Goal: Navigation & Orientation: Go to known website

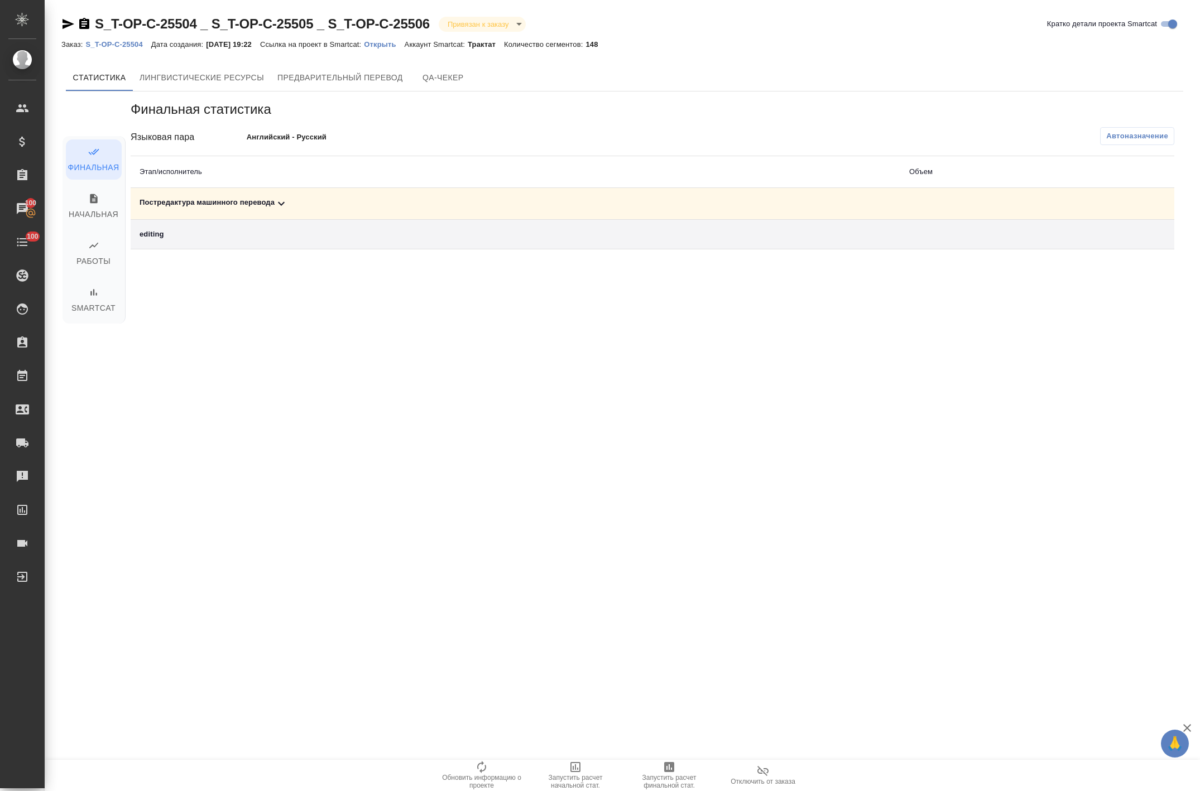
click at [280, 206] on icon at bounding box center [281, 203] width 13 height 13
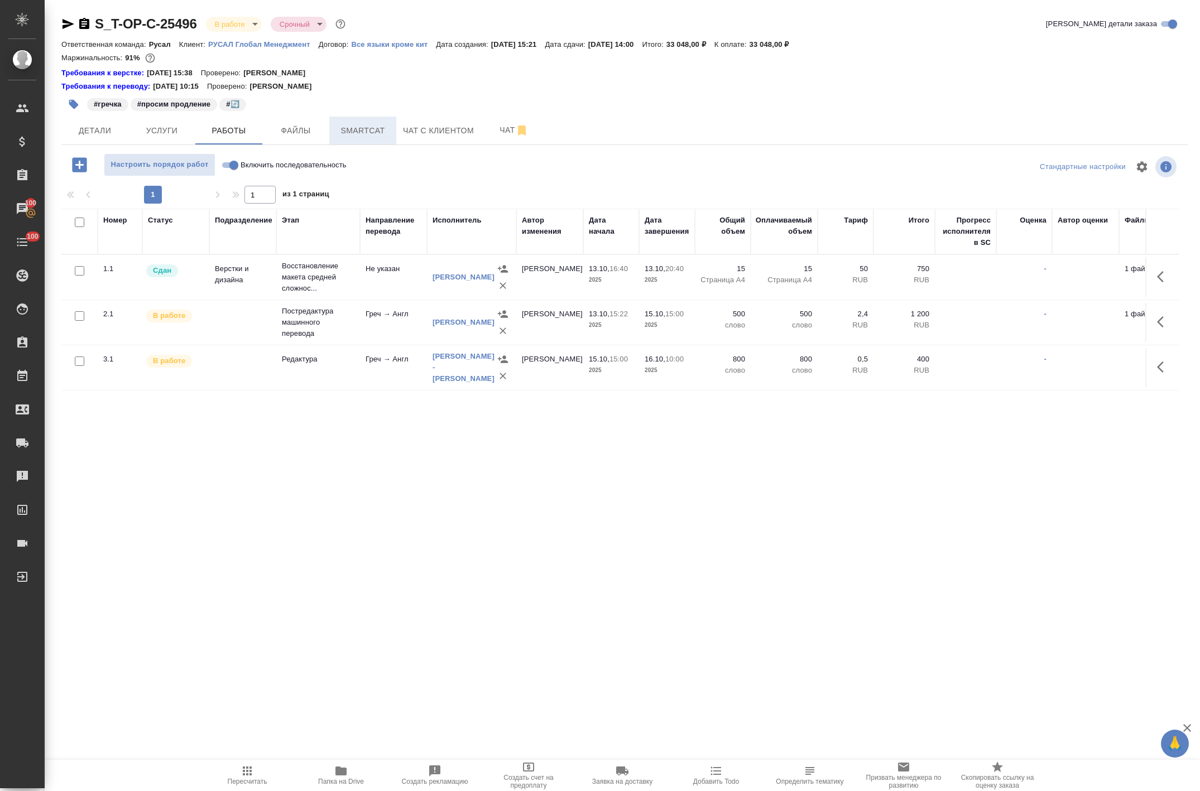
click at [361, 127] on span "Smartcat" at bounding box center [363, 131] width 54 height 14
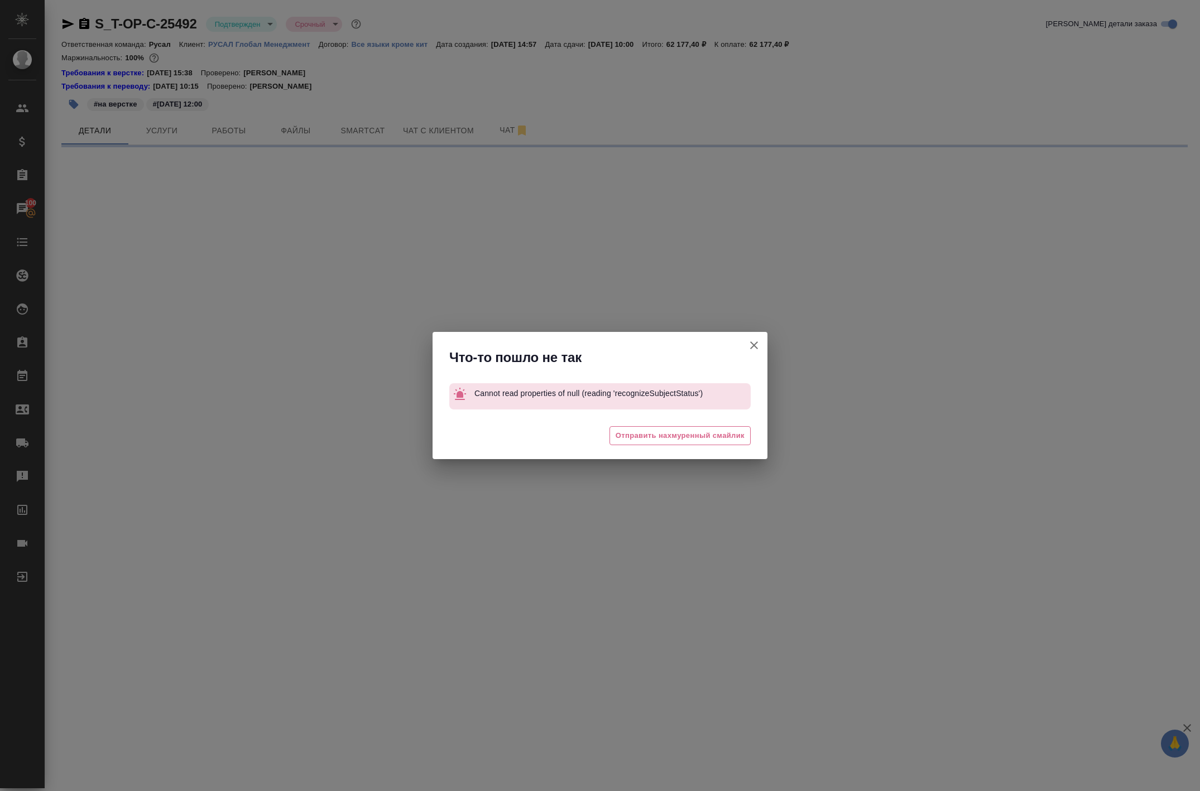
select select "RU"
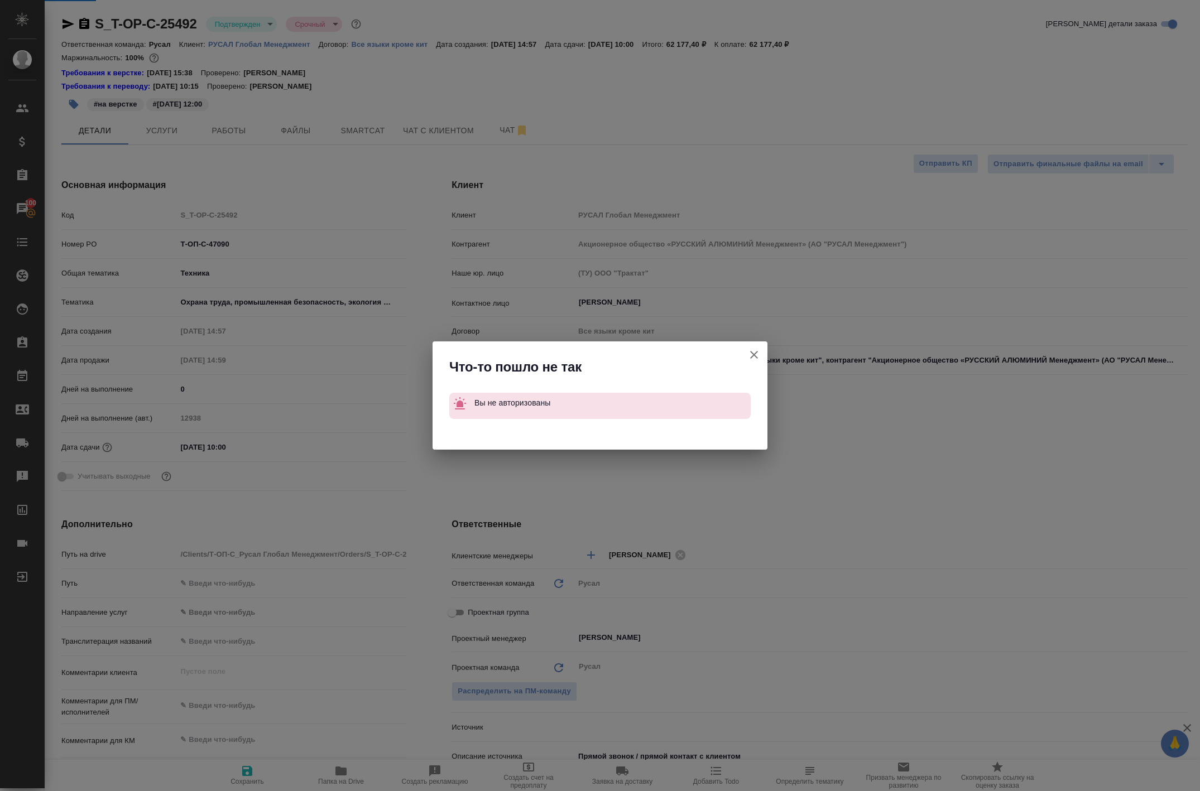
type textarea "x"
